Goal: Task Accomplishment & Management: Manage account settings

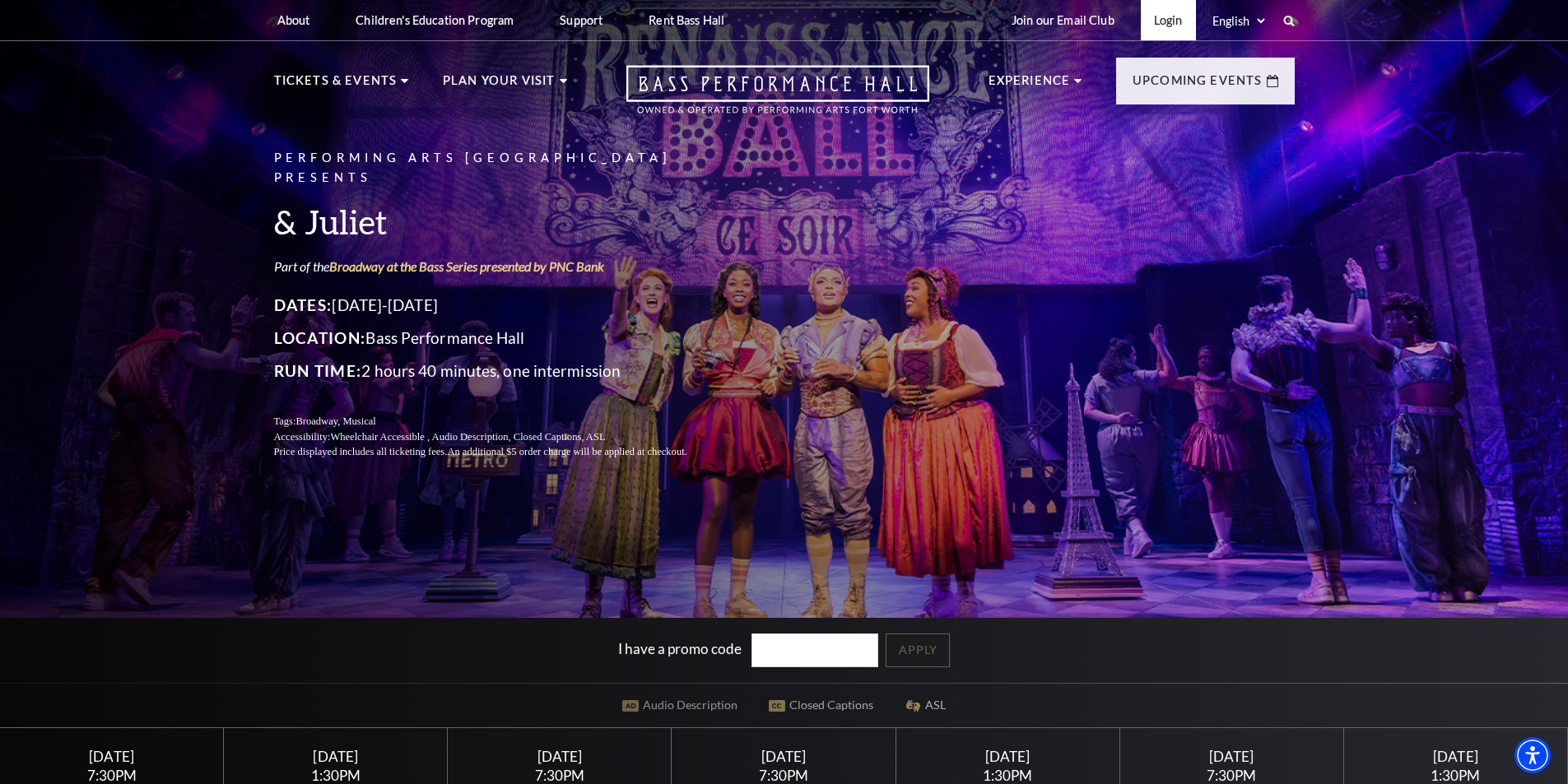
click at [1172, 13] on link "Login" at bounding box center [1169, 20] width 56 height 40
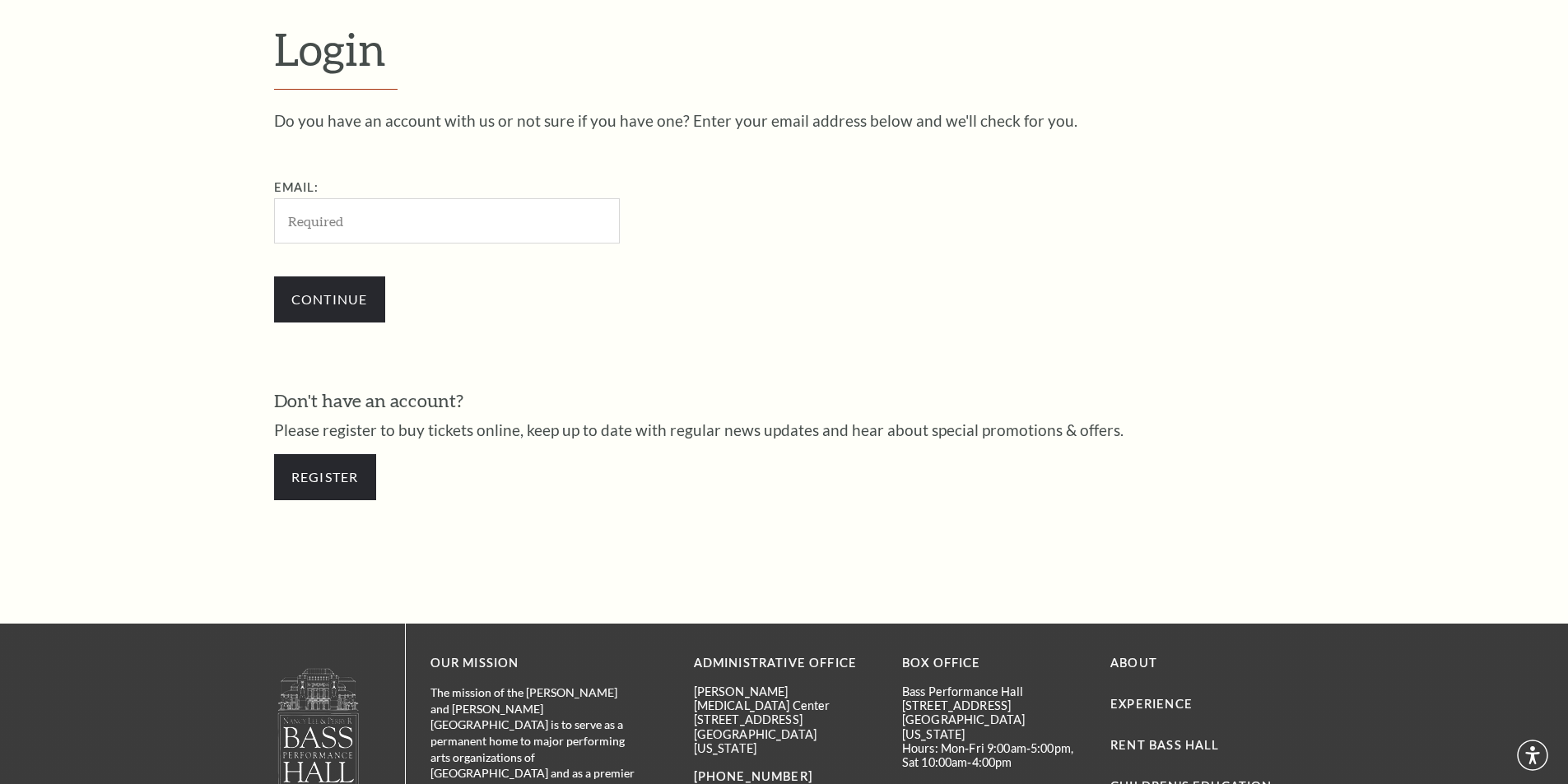
scroll to position [550, 0]
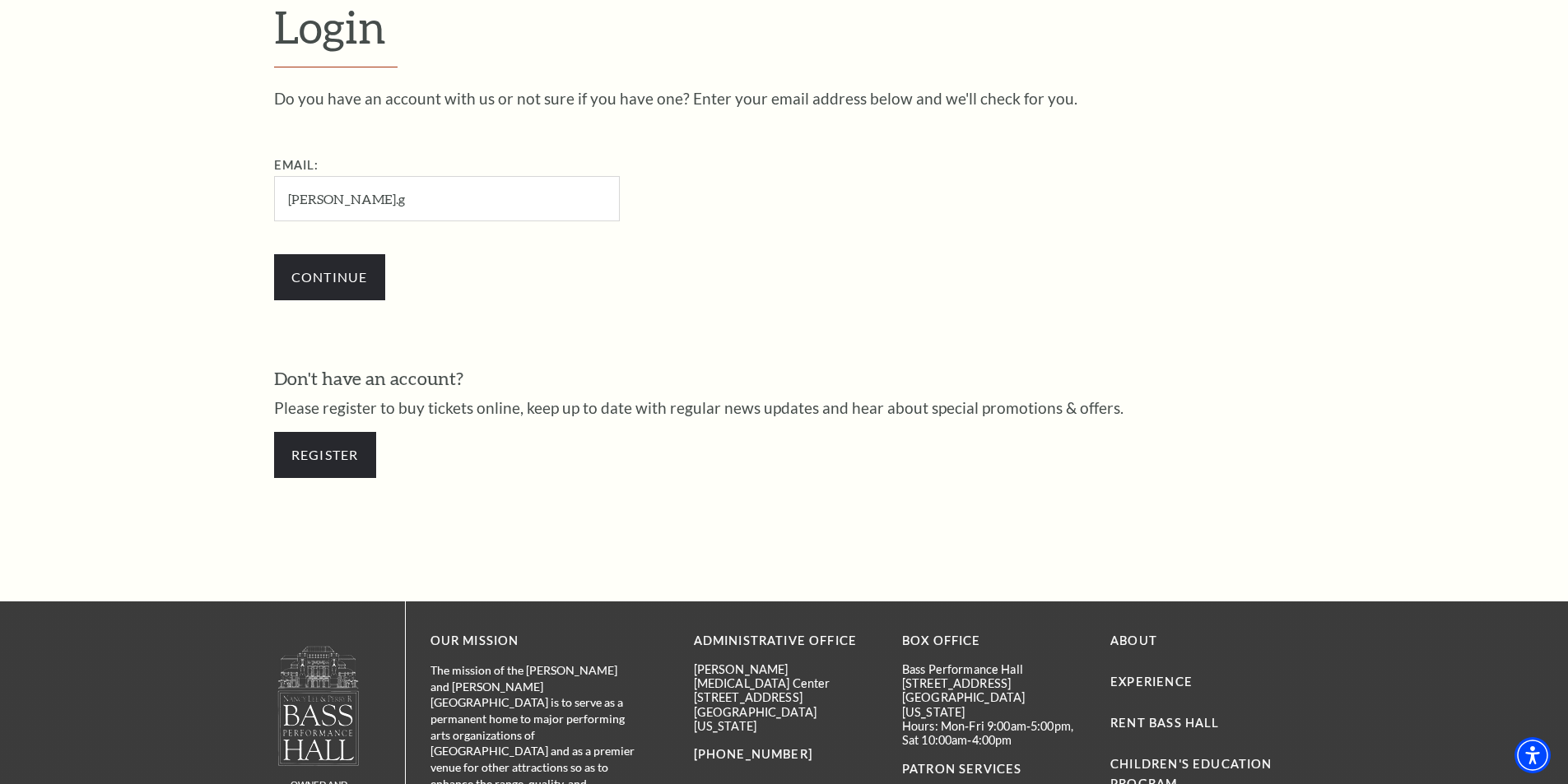
type input "emily.gray199702@gmail.com"
click at [294, 294] on input "Continue" at bounding box center [330, 277] width 111 height 46
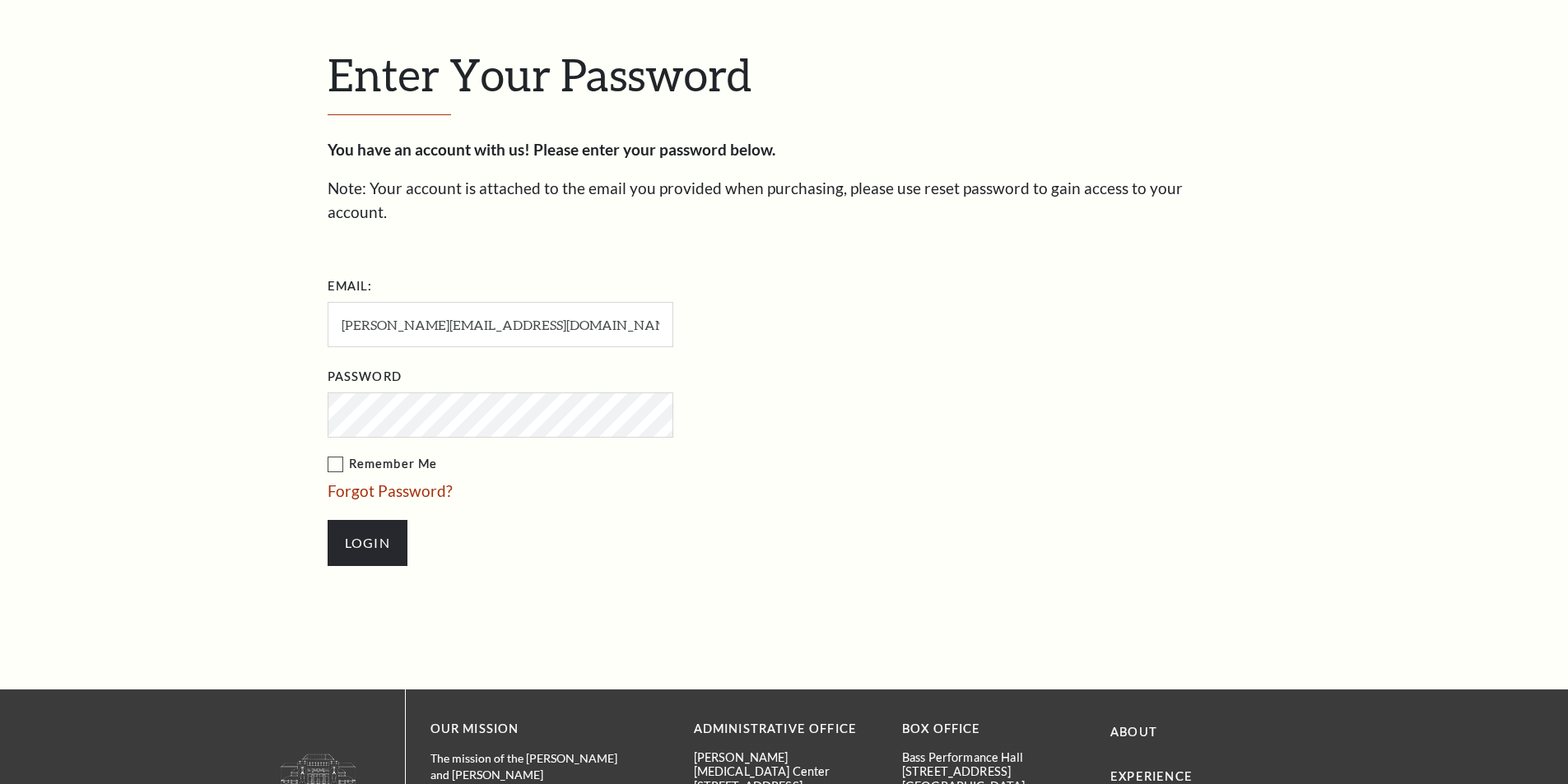
scroll to position [566, 0]
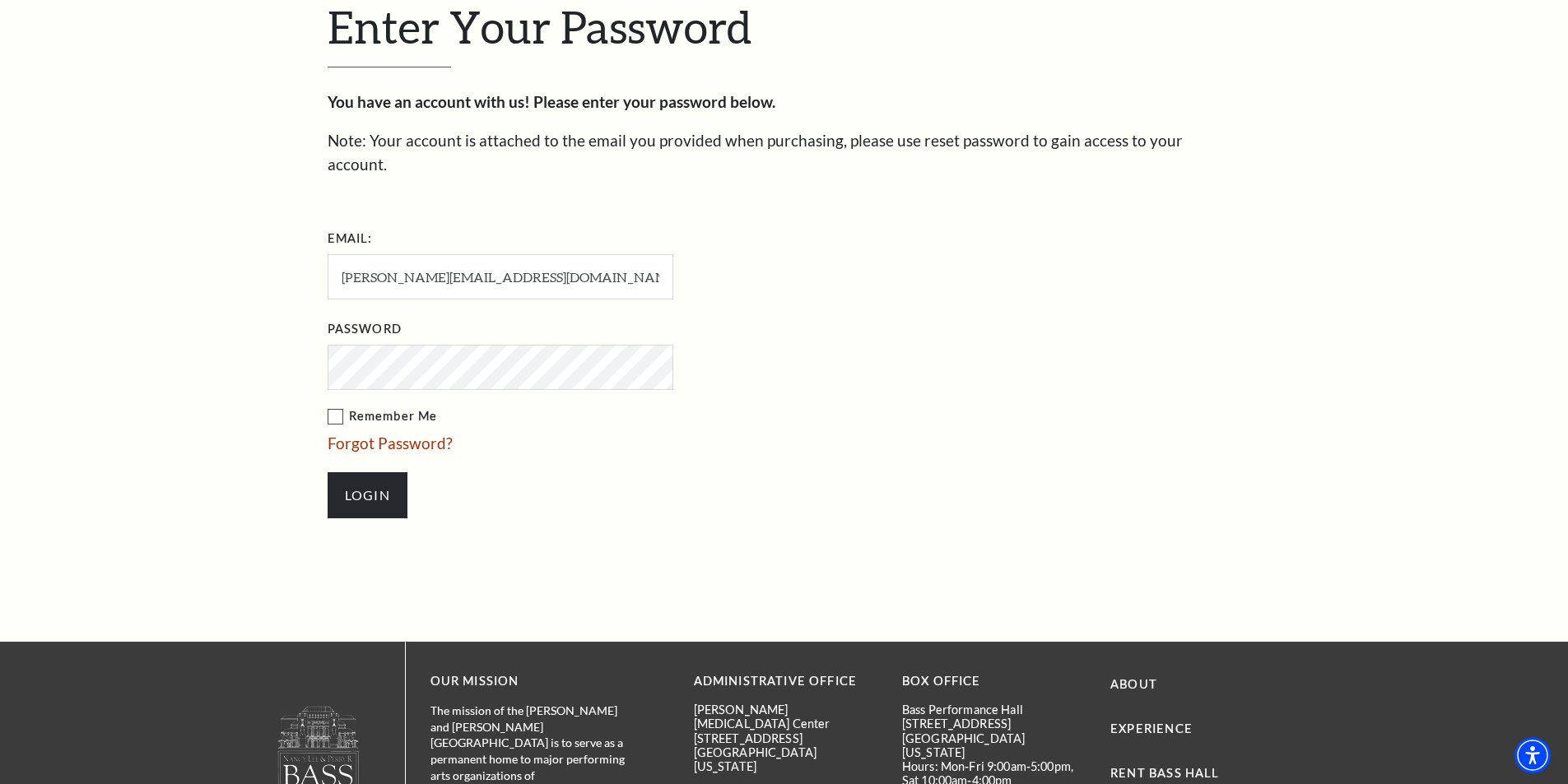
click at [327, 472] on input "Login" at bounding box center [367, 495] width 80 height 46
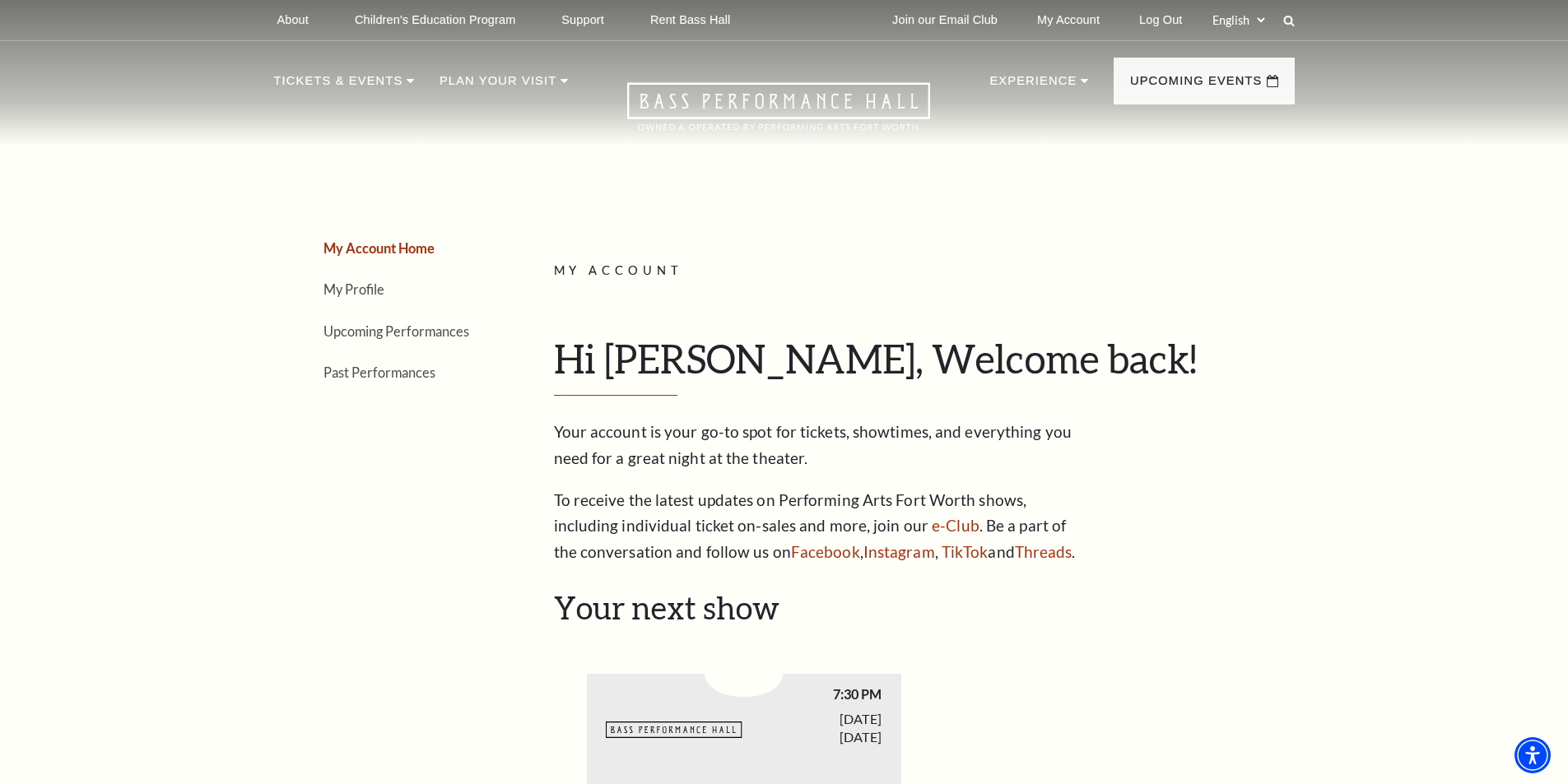
drag, startPoint x: 1177, startPoint y: 510, endPoint x: 1171, endPoint y: 497, distance: 14.3
click at [1176, 510] on div "My Account Hi Emily, Welcome back! My Account Home My Profile Upcoming Performa…" at bounding box center [918, 413] width 729 height 306
